Goal: Task Accomplishment & Management: Manage account settings

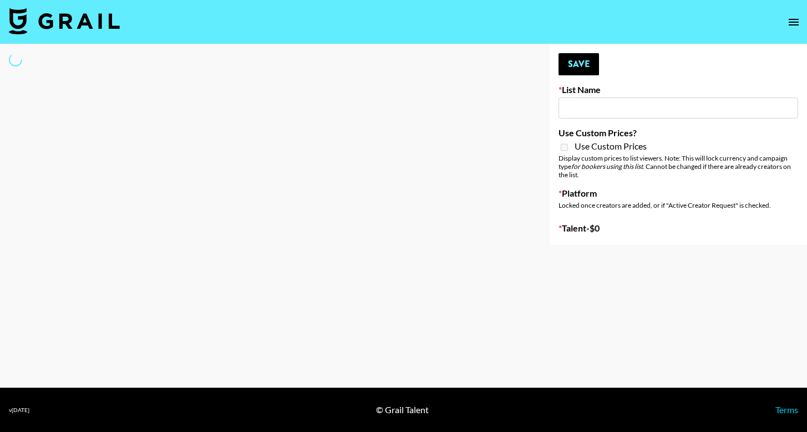
type input "Zhus Song Promo - Tega"
select select "Song"
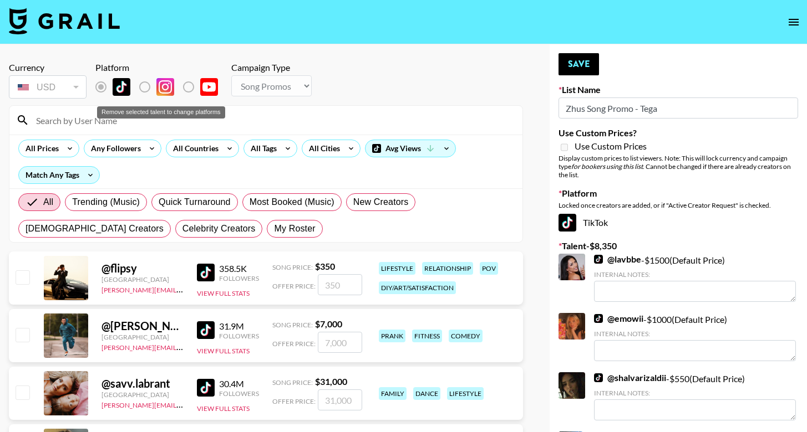
click at [203, 118] on div "Remove selected talent to change platforms" at bounding box center [161, 109] width 130 height 21
click at [221, 127] on input at bounding box center [272, 120] width 486 height 18
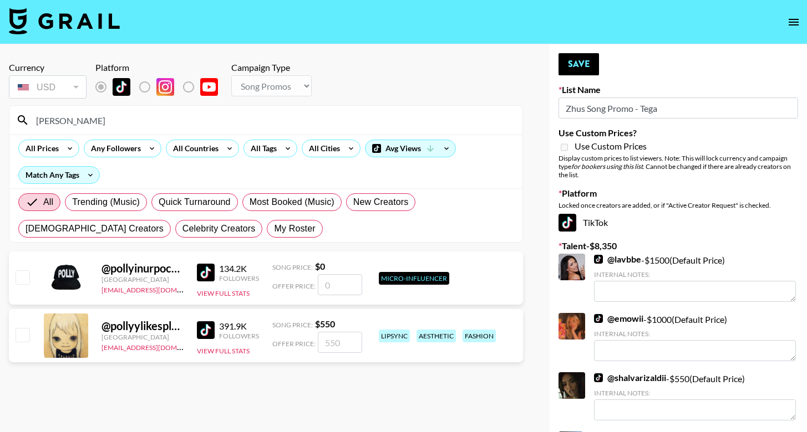
type input "[PERSON_NAME]"
click at [345, 344] on input "number" at bounding box center [340, 342] width 44 height 21
checkbox input "true"
type input "550"
click at [574, 65] on button "Save" at bounding box center [578, 64] width 40 height 22
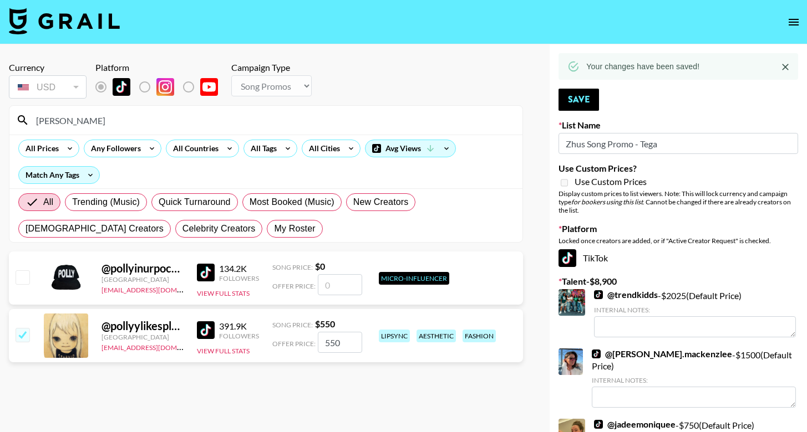
click at [283, 121] on input "[PERSON_NAME]" at bounding box center [272, 120] width 486 height 18
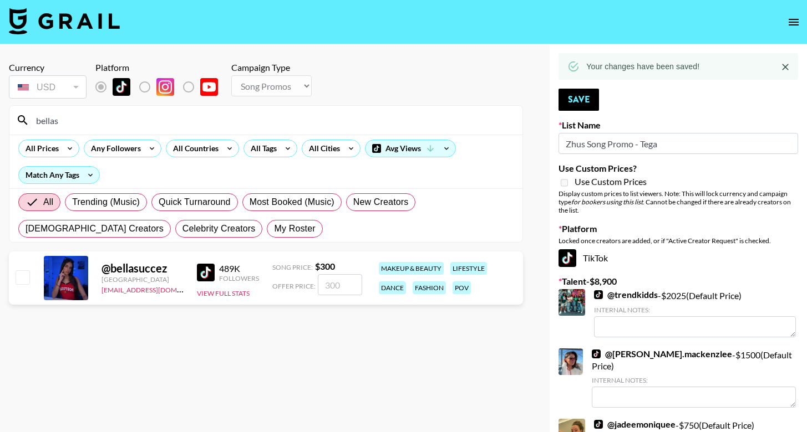
type input "bellas"
click at [350, 287] on input "number" at bounding box center [340, 284] width 44 height 21
checkbox input "true"
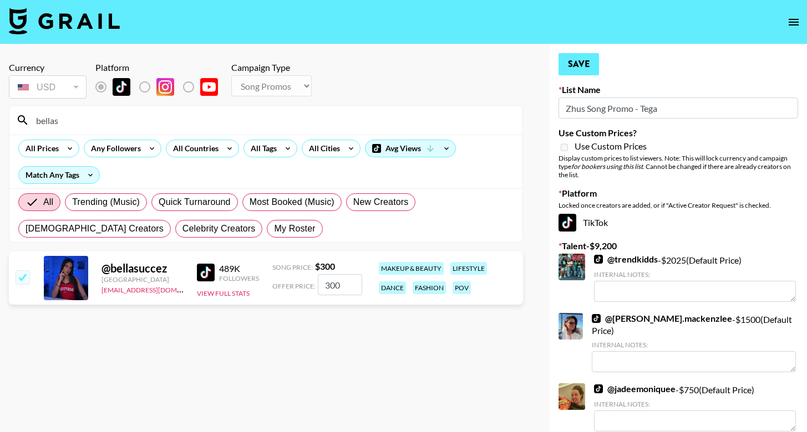
type input "300"
click at [574, 55] on button "Save" at bounding box center [578, 64] width 40 height 22
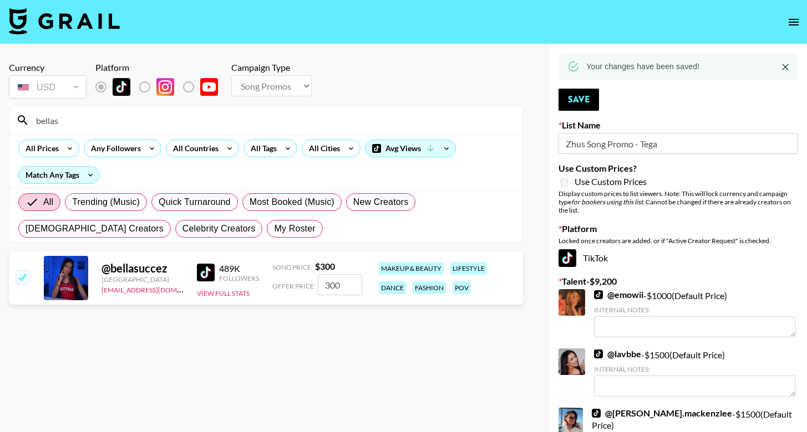
click at [330, 124] on input "bellas" at bounding box center [272, 120] width 486 height 18
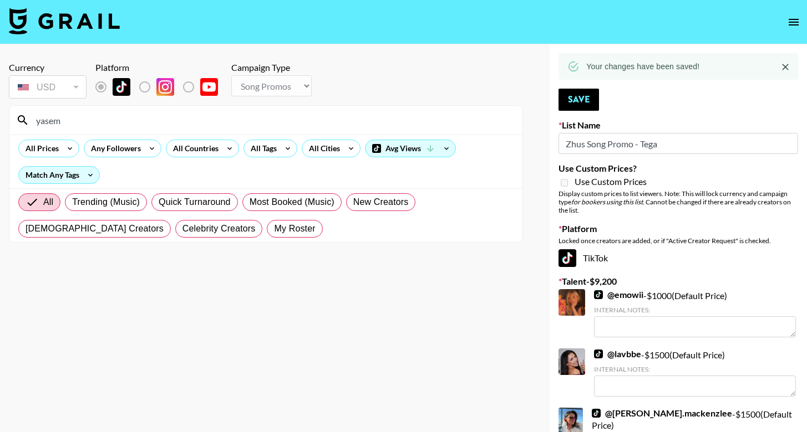
type input "yasemi"
